Goal: Navigation & Orientation: Go to known website

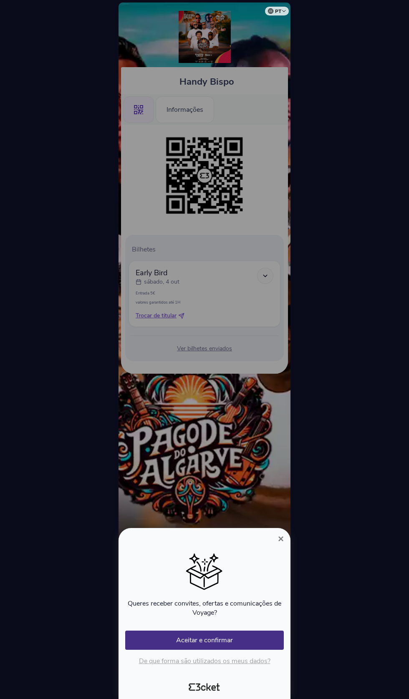
click at [354, 469] on div at bounding box center [204, 349] width 409 height 699
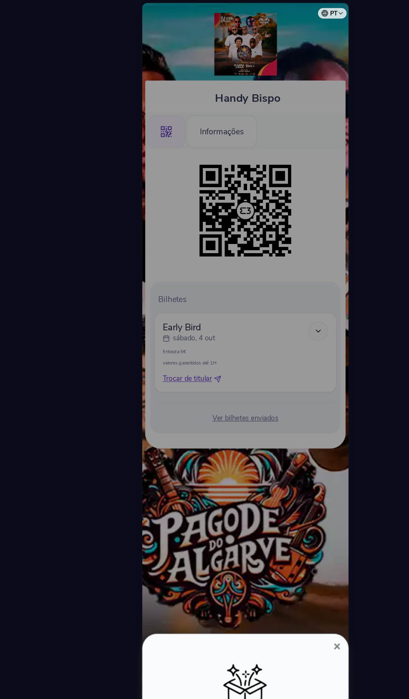
click at [161, 499] on div at bounding box center [204, 349] width 409 height 699
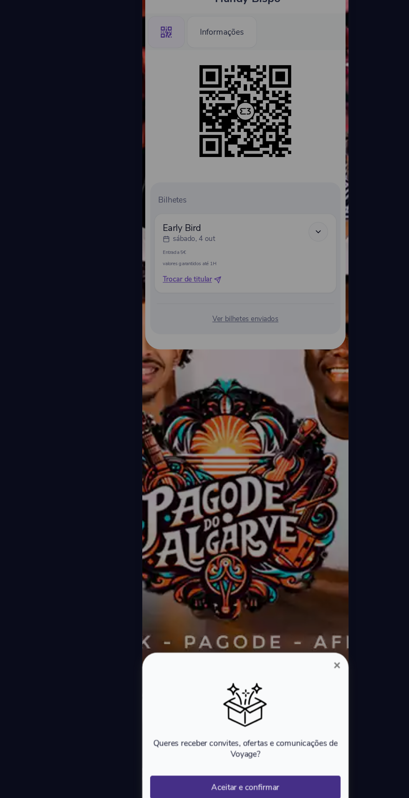
click at [205, 699] on button "Aceitar e confirmar" at bounding box center [204, 738] width 159 height 19
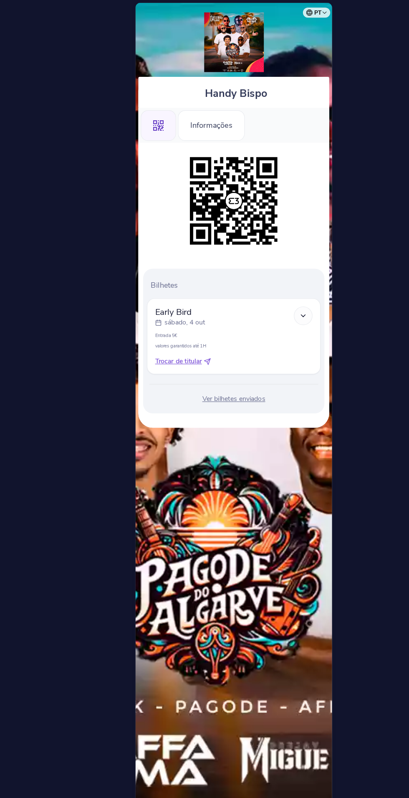
click at [220, 35] on img at bounding box center [205, 37] width 52 height 52
